Goal: Navigation & Orientation: Find specific page/section

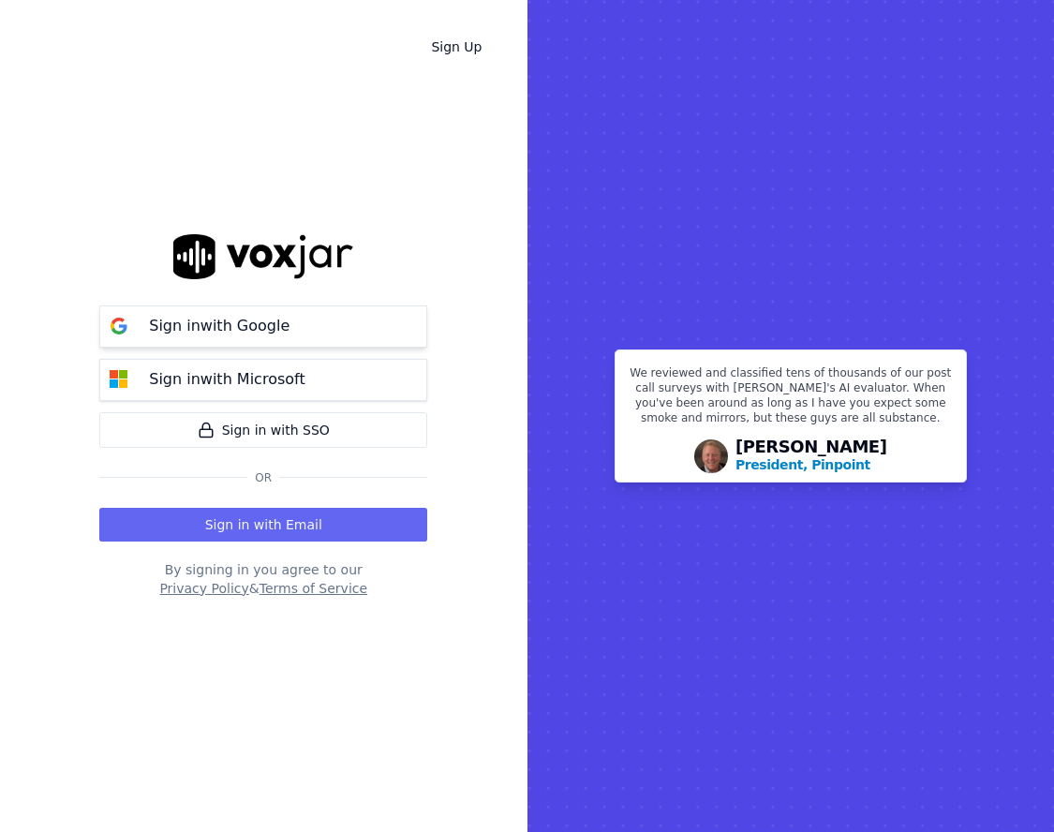
click at [405, 320] on button "Sign in with Google" at bounding box center [263, 326] width 328 height 42
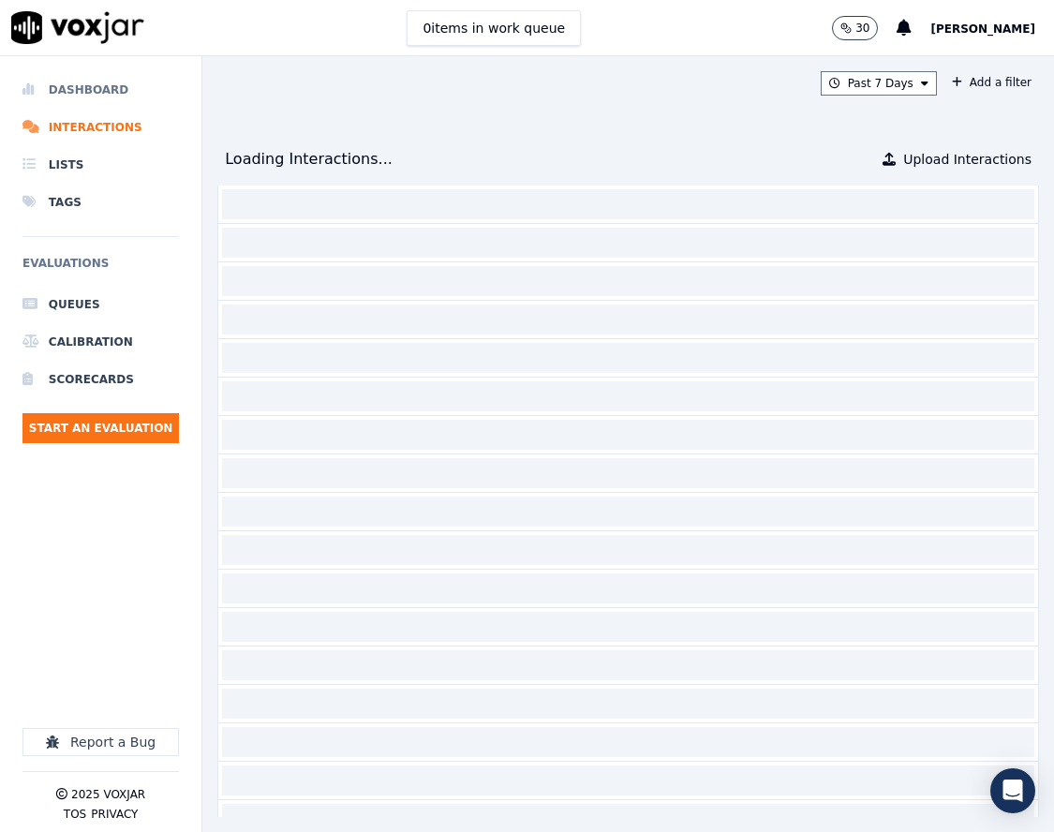
click at [110, 96] on li "Dashboard" at bounding box center [100, 89] width 156 height 37
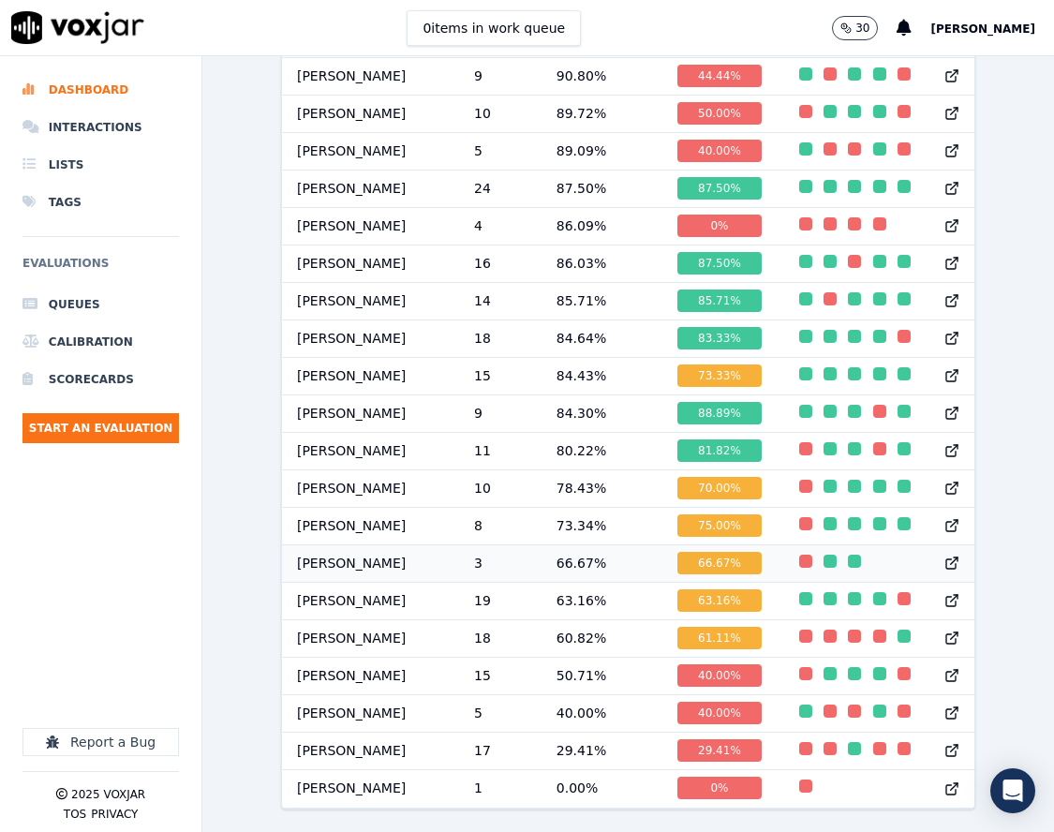
scroll to position [1809, 0]
click at [506, 694] on td "5" at bounding box center [500, 712] width 82 height 37
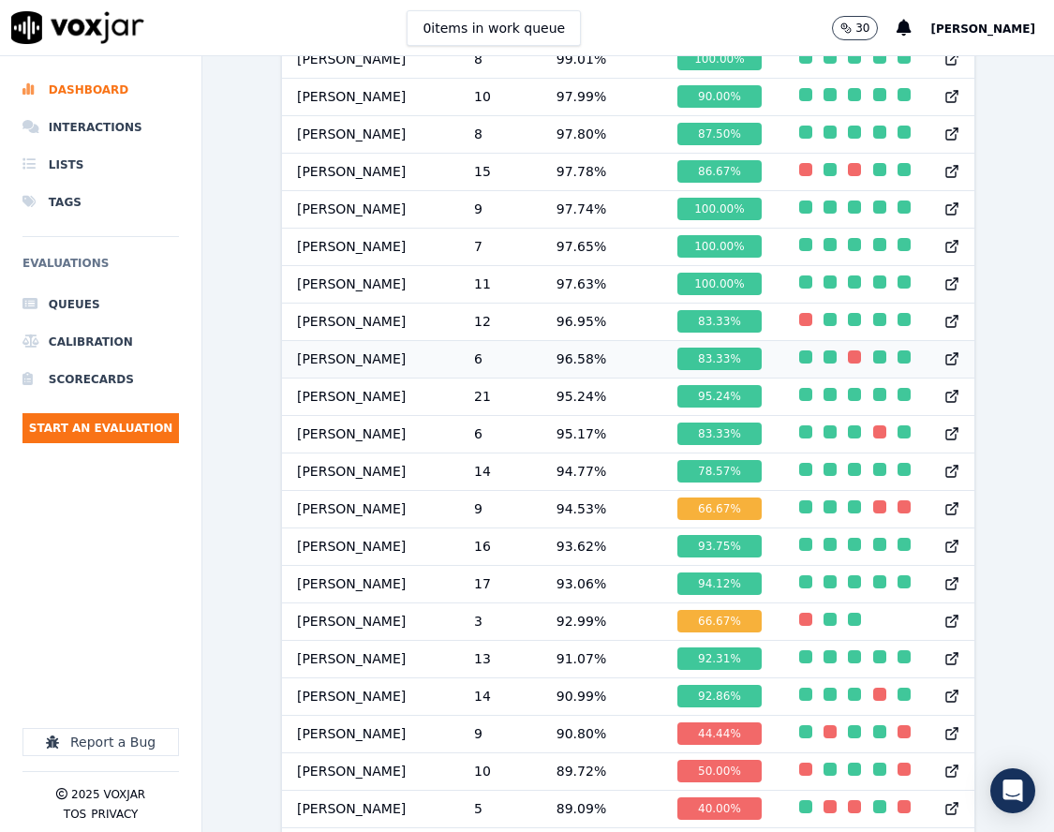
scroll to position [1154, 0]
